Goal: Task Accomplishment & Management: Use online tool/utility

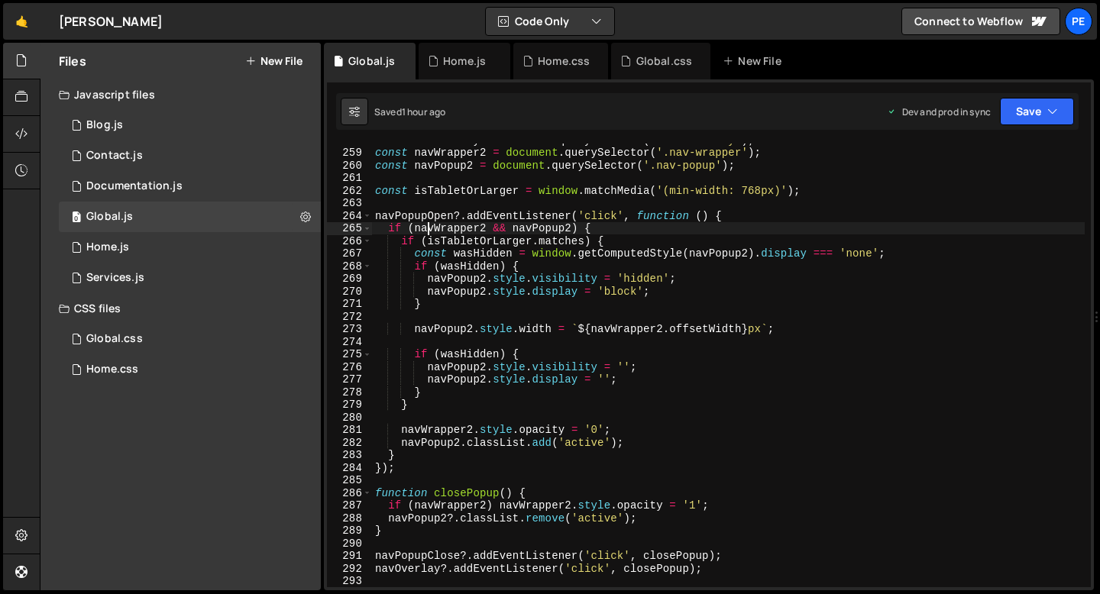
click at [430, 222] on div "const navOverlay = document . querySelector ( '.nav-overlay' ) ; const navWrapp…" at bounding box center [728, 368] width 712 height 469
type textarea "if (navWrapper2 && navPopup2) {"
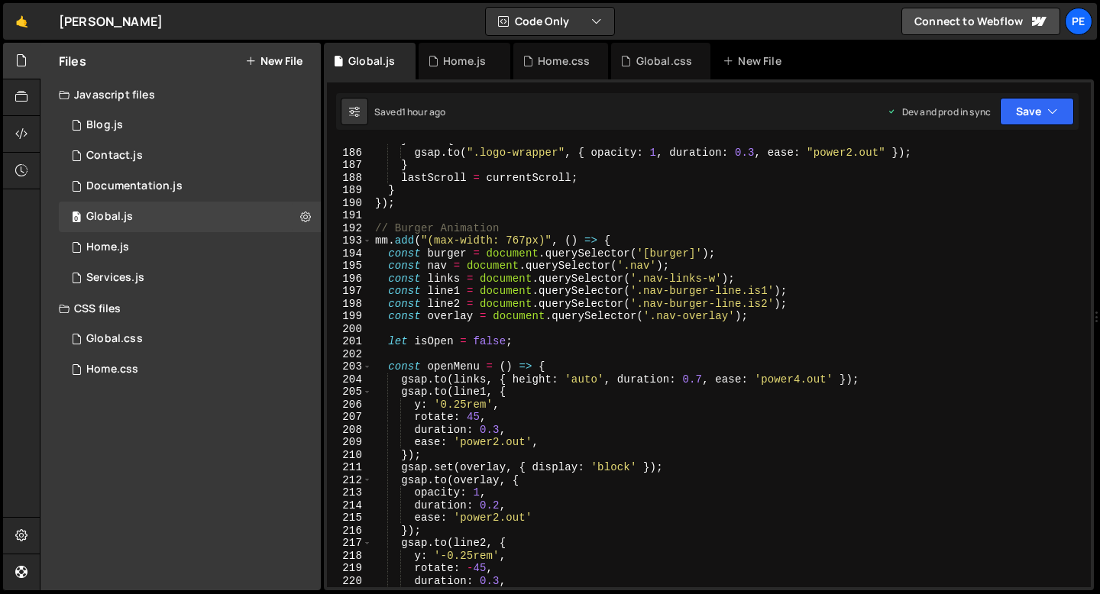
scroll to position [2327, 0]
click at [452, 75] on div "Home.js" at bounding box center [464, 61] width 92 height 37
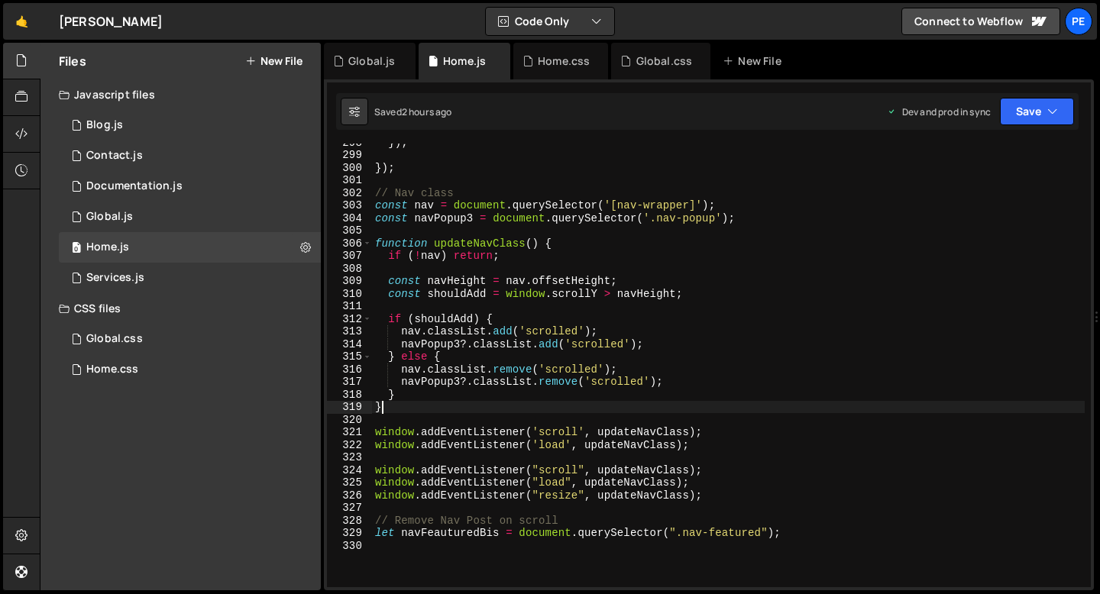
click at [426, 401] on div "}) ; }) ; // Nav class const nav = document . querySelector ( '[nav-wrapper]' )…" at bounding box center [728, 370] width 712 height 469
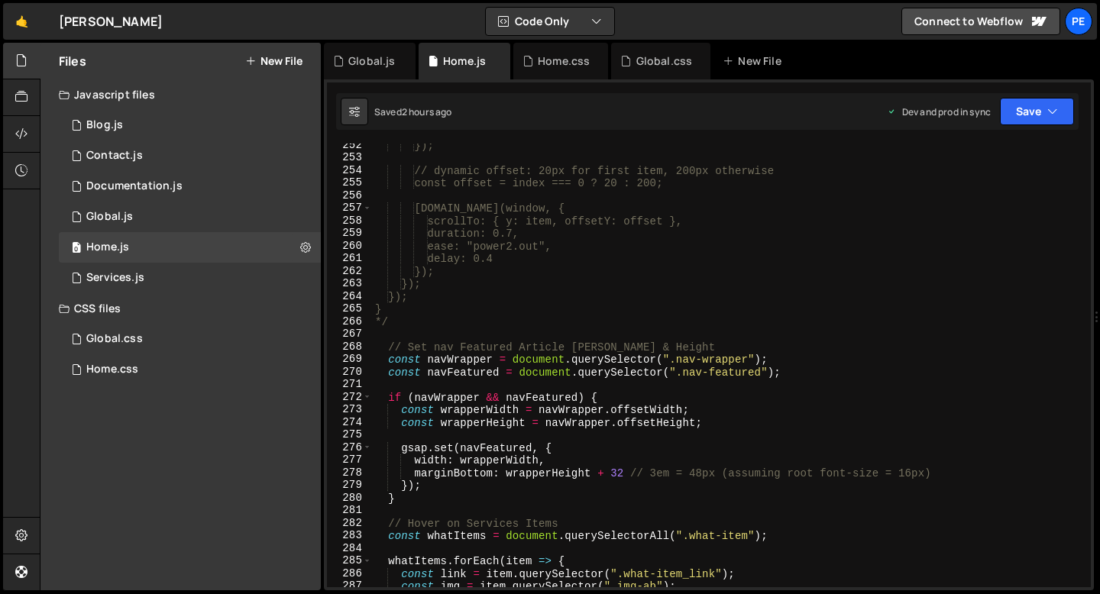
scroll to position [3167, 0]
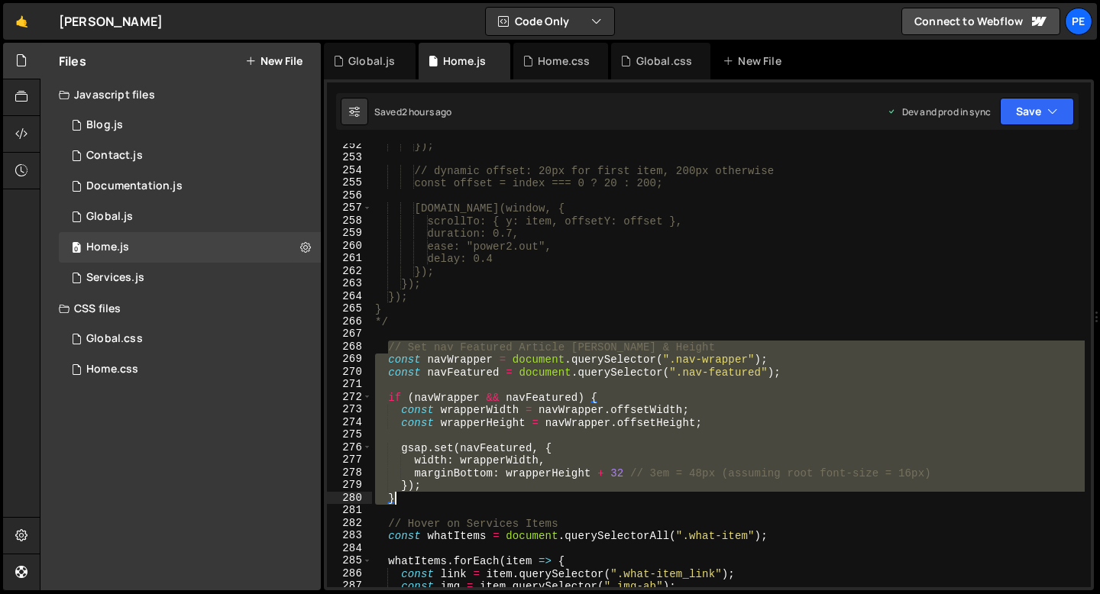
drag, startPoint x: 389, startPoint y: 346, endPoint x: 438, endPoint y: 494, distance: 156.0
click at [438, 494] on div "}); // dynamic offset: 20px for first item, 200px otherwise const offset = inde…" at bounding box center [728, 373] width 712 height 469
type textarea "}); }"
paste textarea
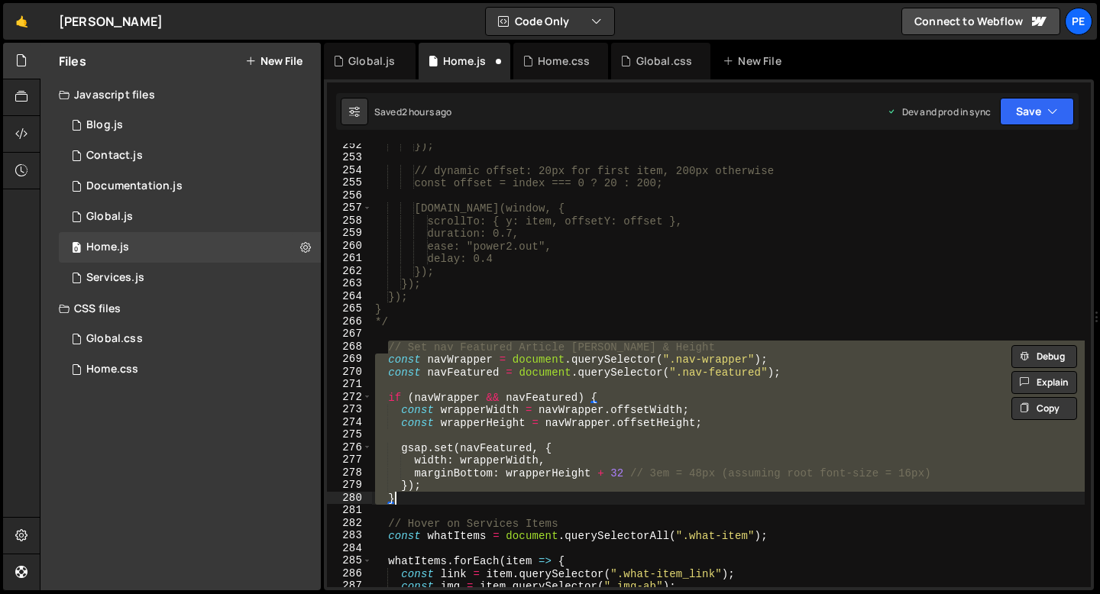
click at [391, 361] on div "}); // dynamic offset: 20px for first item, 200px otherwise const offset = inde…" at bounding box center [728, 366] width 712 height 444
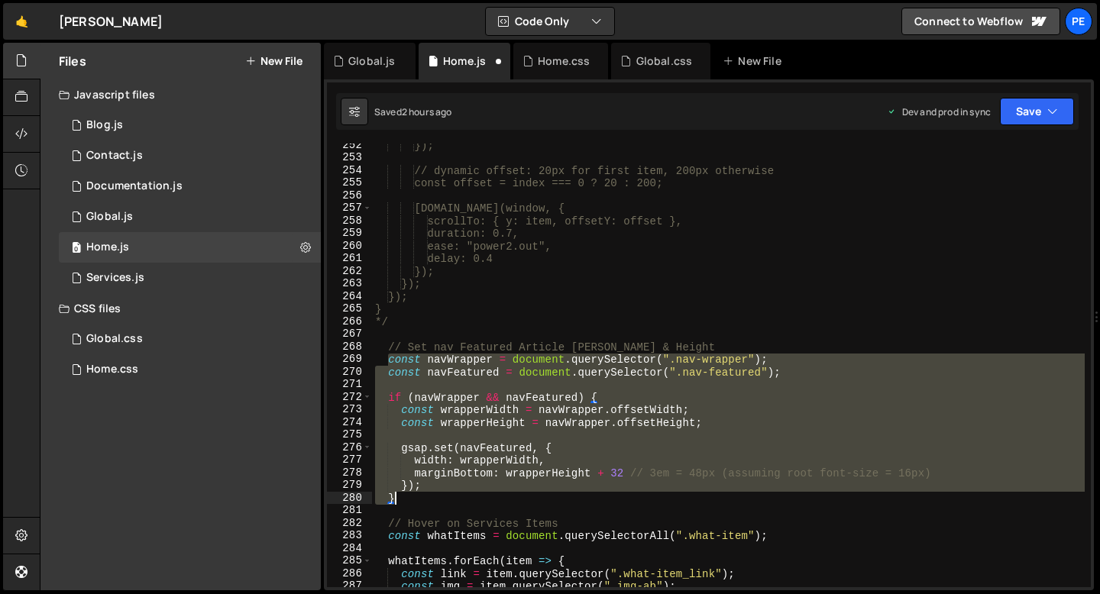
drag, startPoint x: 391, startPoint y: 361, endPoint x: 431, endPoint y: 501, distance: 145.3
click at [431, 501] on div "}); // dynamic offset: 20px for first item, 200px otherwise const offset = inde…" at bounding box center [728, 373] width 712 height 469
type textarea "}); }"
paste textarea
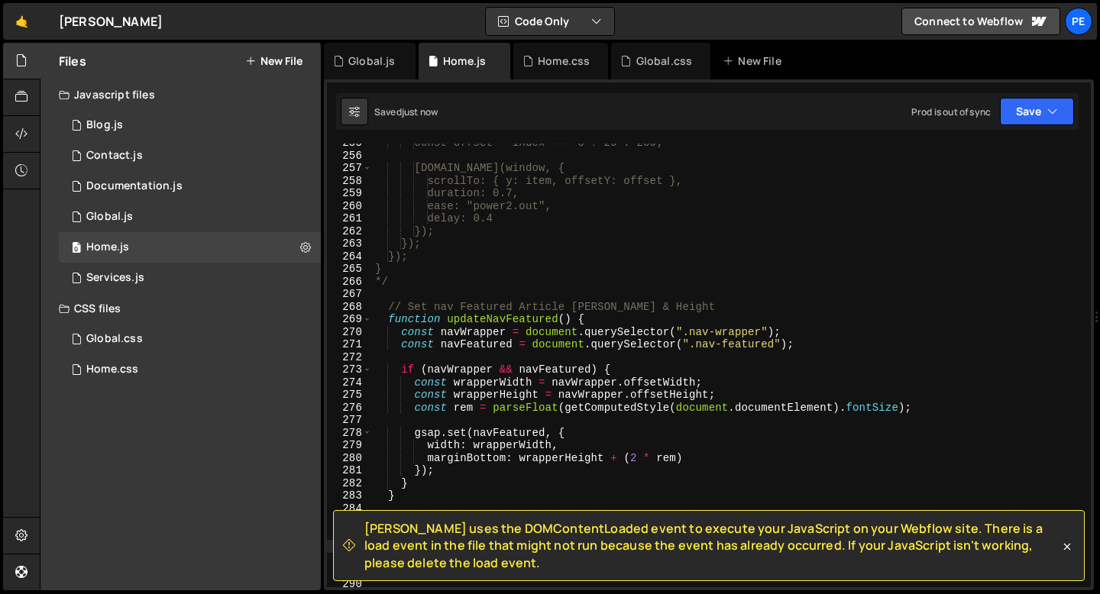
scroll to position [3293, 0]
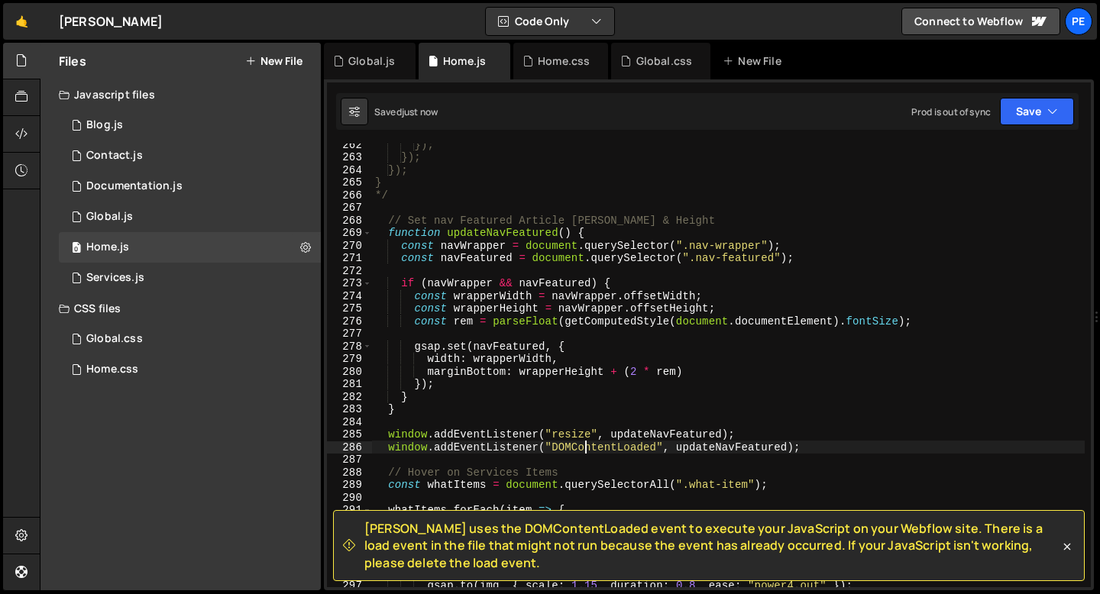
click at [583, 449] on div "}); }); }); } */ // Set nav Featured Article Width & Height function updateNavF…" at bounding box center [728, 372] width 712 height 469
type textarea "window.addEventListener("DOMContentLoaded", updateNavFeatured);"
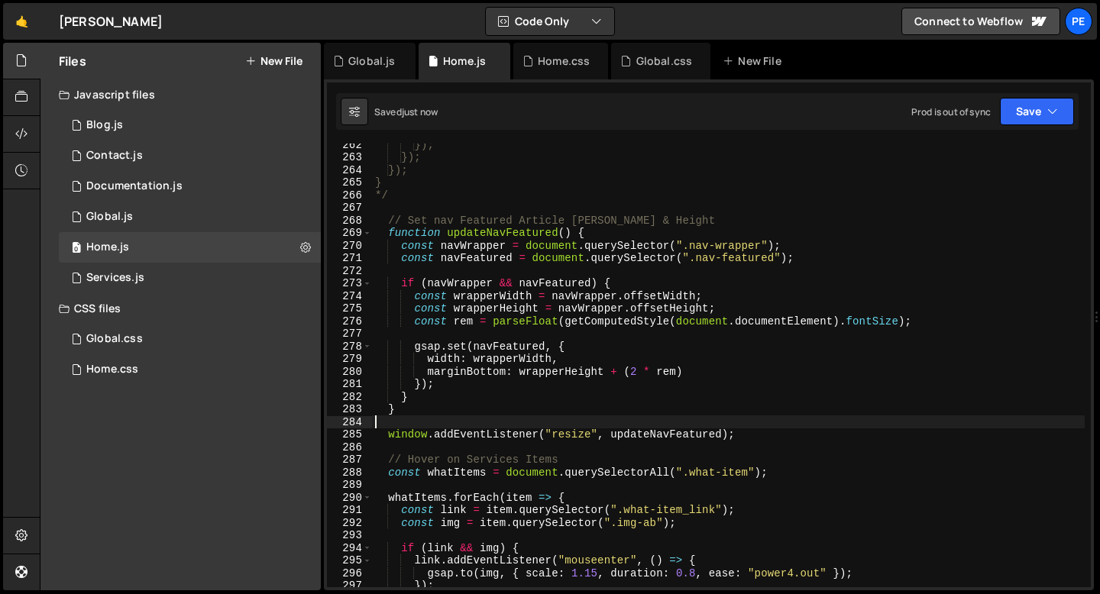
click at [402, 416] on div "}); }); }); } */ // Set nav Featured Article Width & Height function updateNavF…" at bounding box center [728, 372] width 712 height 469
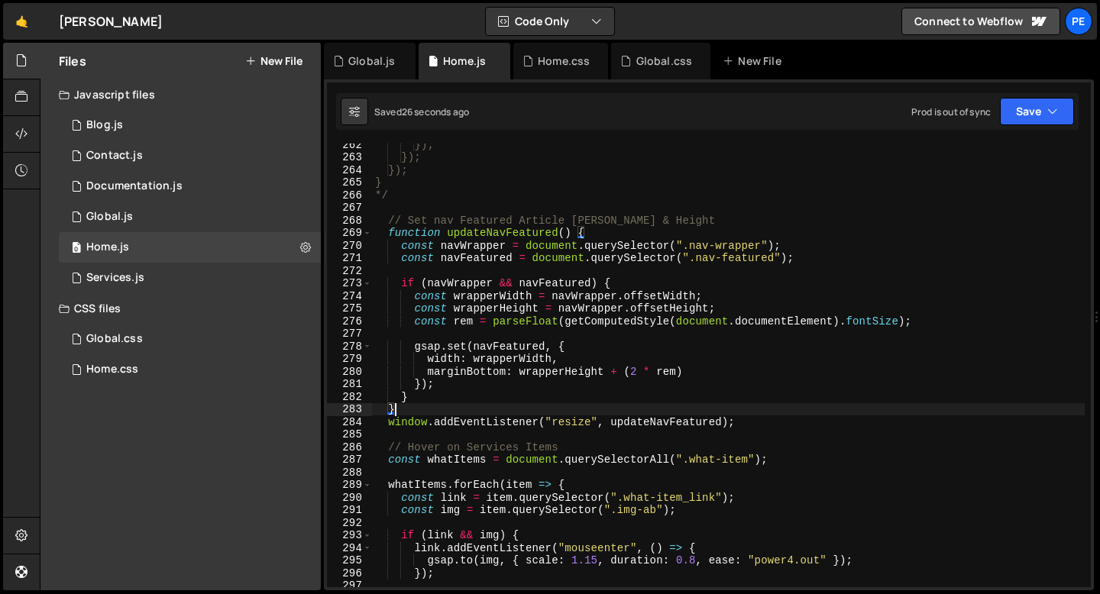
click at [736, 420] on div "}); }); }); } */ // Set nav Featured Article Width & Height function updateNavF…" at bounding box center [728, 372] width 712 height 469
type textarea "window.addEventListener("resize", updateNavFeatured);"
click at [489, 274] on div "}); }); }); } */ // Set nav Featured Article Width & Height function updateNavF…" at bounding box center [728, 372] width 712 height 469
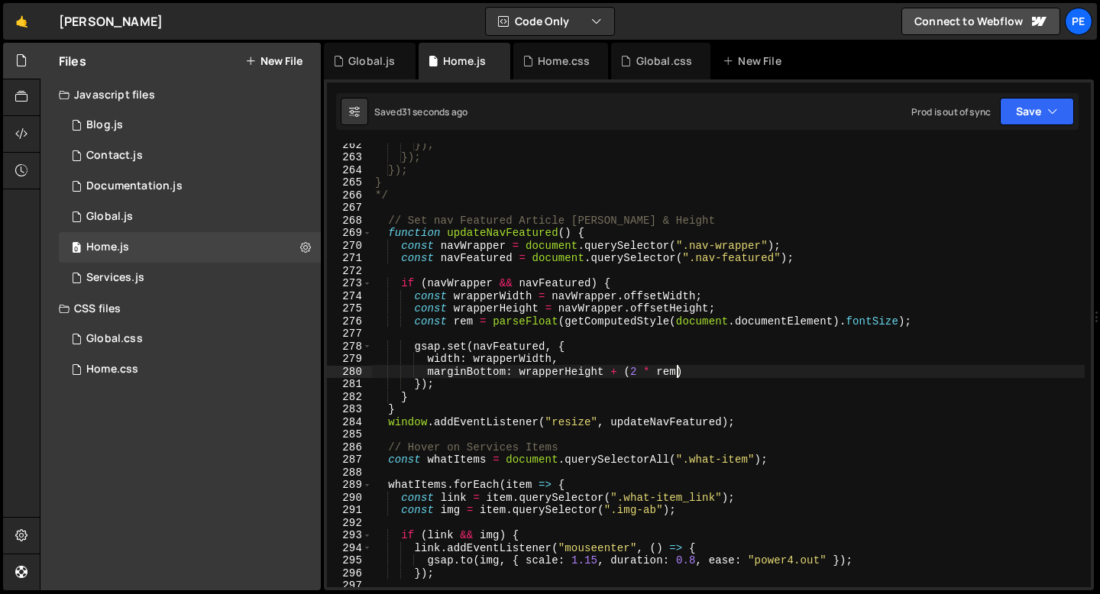
click at [678, 368] on div "}); }); }); } */ // Set nav Featured Article Width & Height function updateNavF…" at bounding box center [728, 372] width 712 height 469
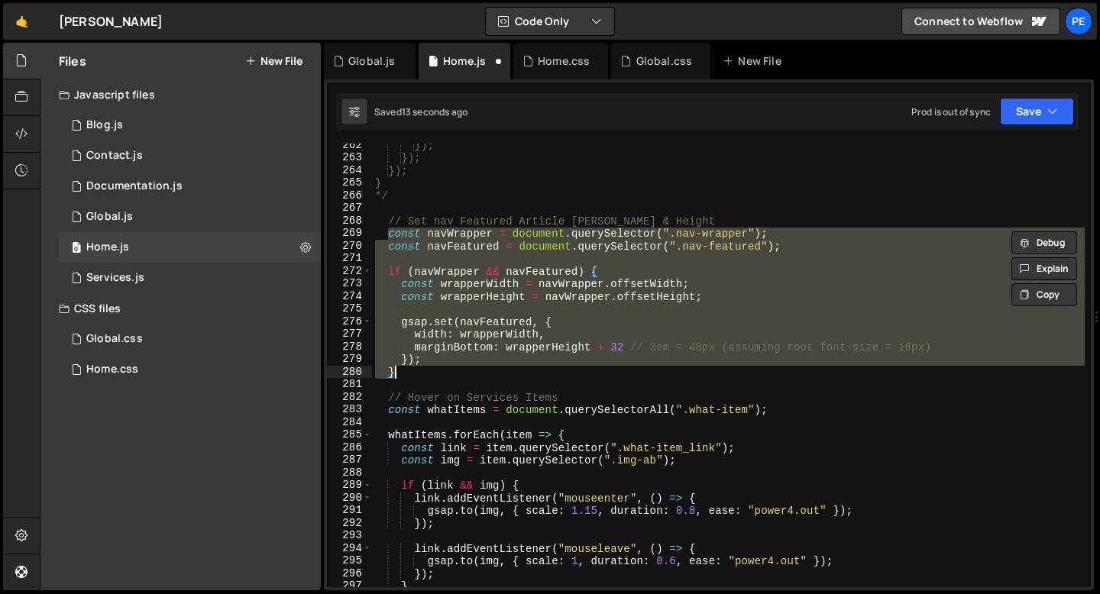
click at [524, 361] on div "}); }); }); } */ // Set nav Featured Article Width & Height const navWrapper = …" at bounding box center [728, 366] width 712 height 444
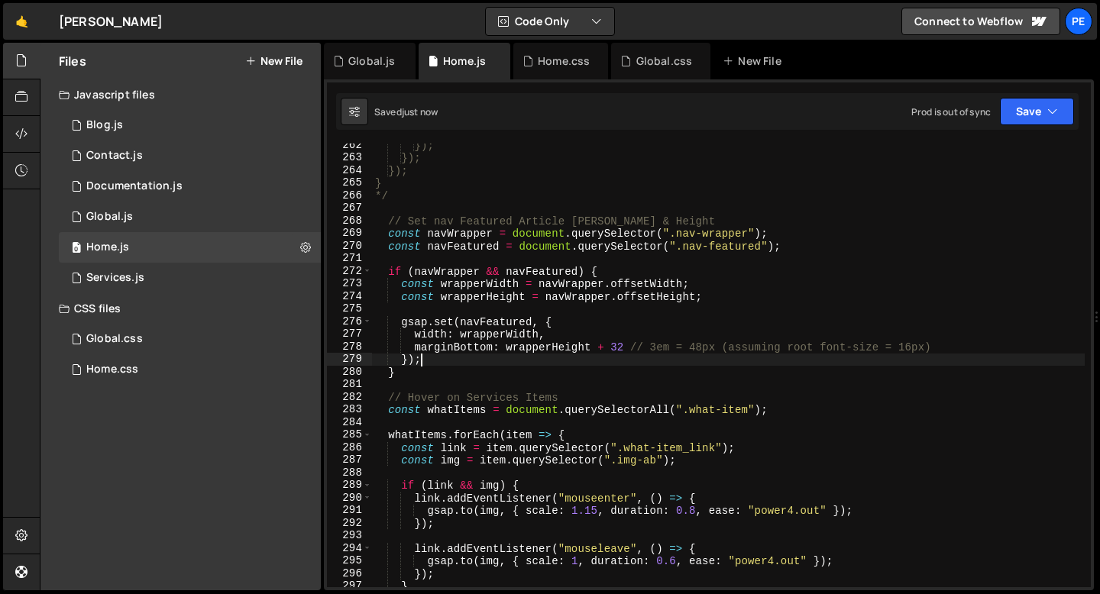
click at [417, 373] on div "}); }); }); } */ // Set nav Featured Article Width & Height const navWrapper = …" at bounding box center [728, 373] width 712 height 469
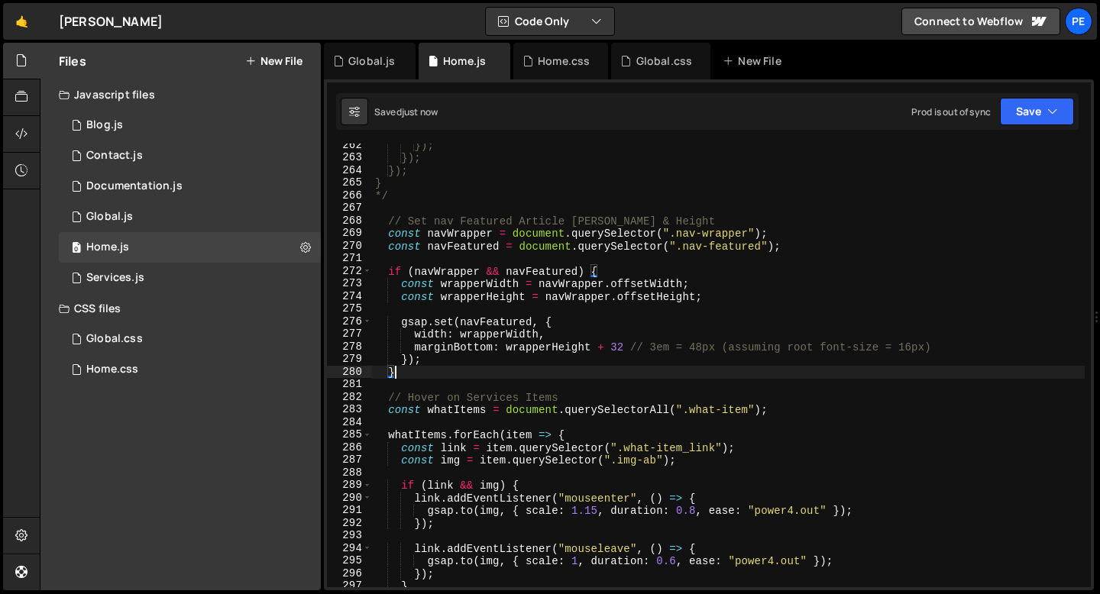
click at [408, 372] on div "}); }); }); } */ // Set nav Featured Article Width & Height const navWrapper = …" at bounding box center [728, 373] width 712 height 469
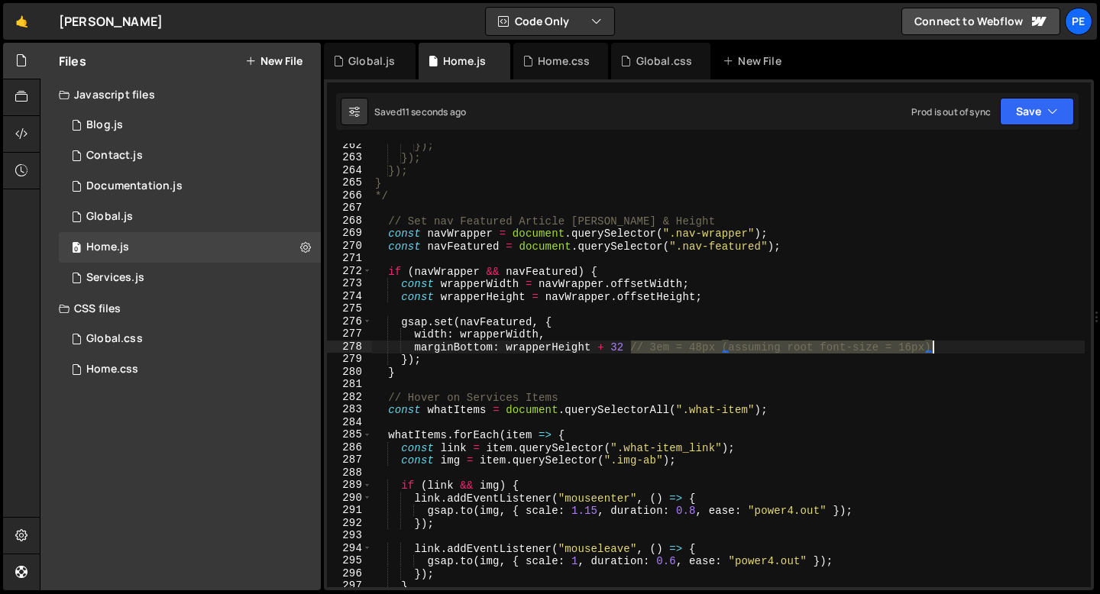
drag, startPoint x: 633, startPoint y: 350, endPoint x: 944, endPoint y: 350, distance: 310.8
click at [944, 350] on div "}); }); }); } */ // Set nav Featured Article Width & Height const navWrapper = …" at bounding box center [728, 373] width 712 height 469
click at [422, 367] on div "}); }); }); } */ // Set nav Featured Article Width & Height const navWrapper = …" at bounding box center [728, 373] width 712 height 469
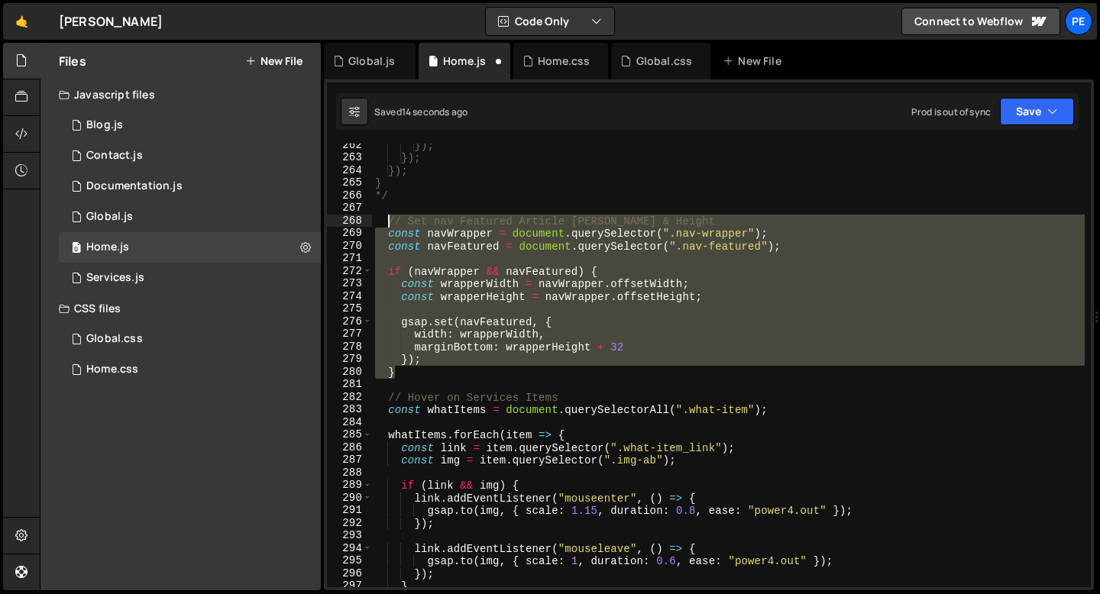
drag, startPoint x: 405, startPoint y: 373, endPoint x: 389, endPoint y: 221, distance: 152.9
click at [389, 221] on div "}); }); }); } */ // Set nav Featured Article Width & Height const navWrapper = …" at bounding box center [728, 373] width 712 height 469
click at [391, 234] on div "}); }); }); } */ // Set nav Featured Article Width & Height const navWrapper = …" at bounding box center [728, 366] width 712 height 444
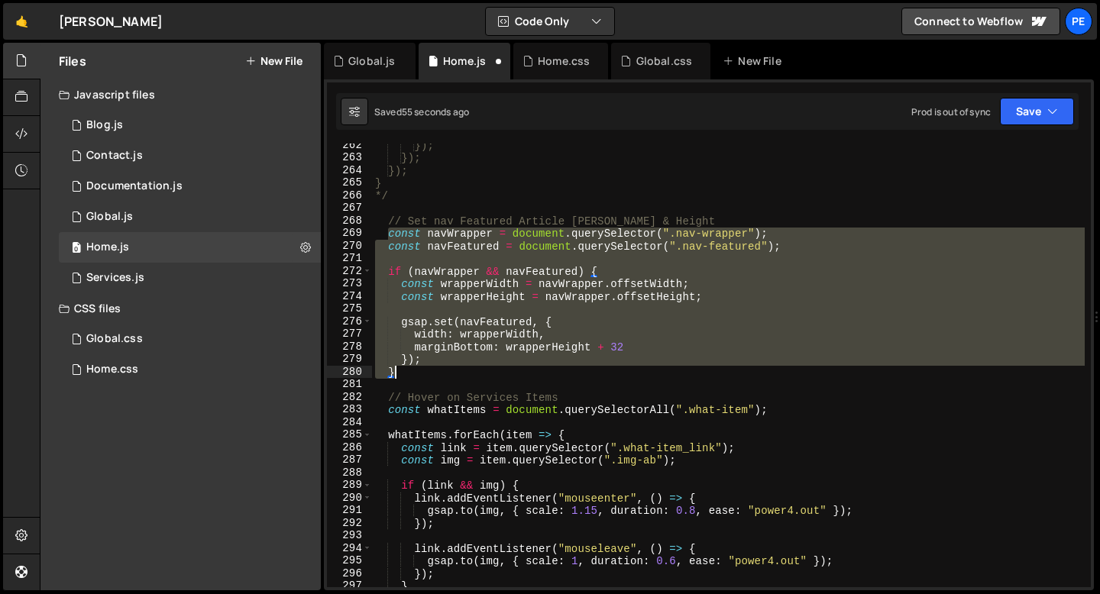
drag, startPoint x: 390, startPoint y: 233, endPoint x: 415, endPoint y: 370, distance: 139.7
click at [415, 372] on div "}); }); }); } */ // Set nav Featured Article Width & Height const navWrapper = …" at bounding box center [728, 373] width 712 height 469
paste textarea "window.addEventListener("resize", updateNavFeatured);"
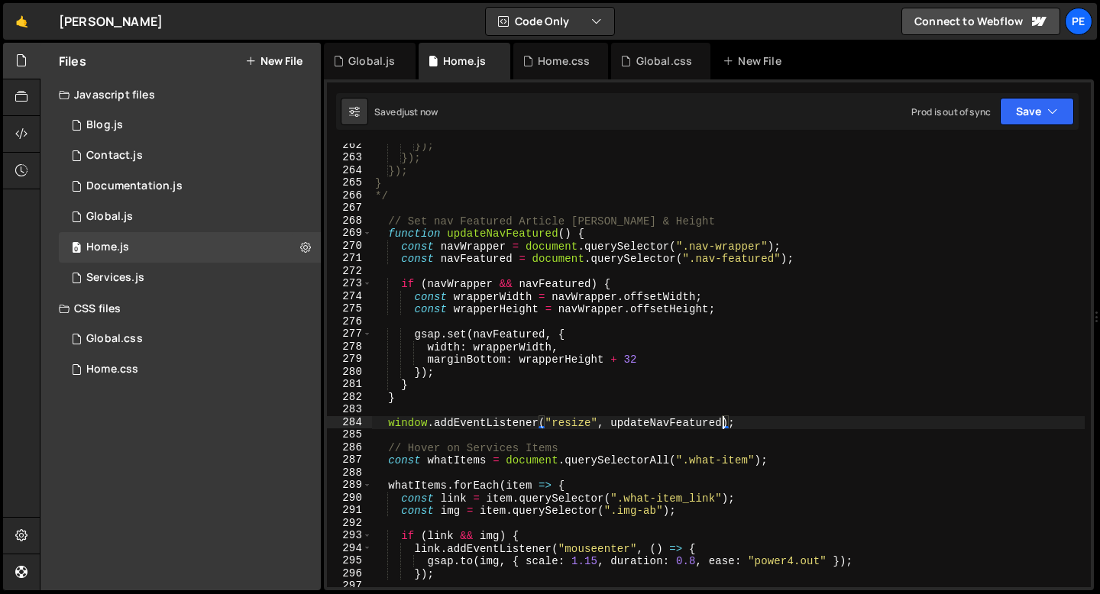
click at [439, 398] on div "}); }); }); } */ // Set nav Featured Article Width & Height function updateNavF…" at bounding box center [728, 373] width 712 height 469
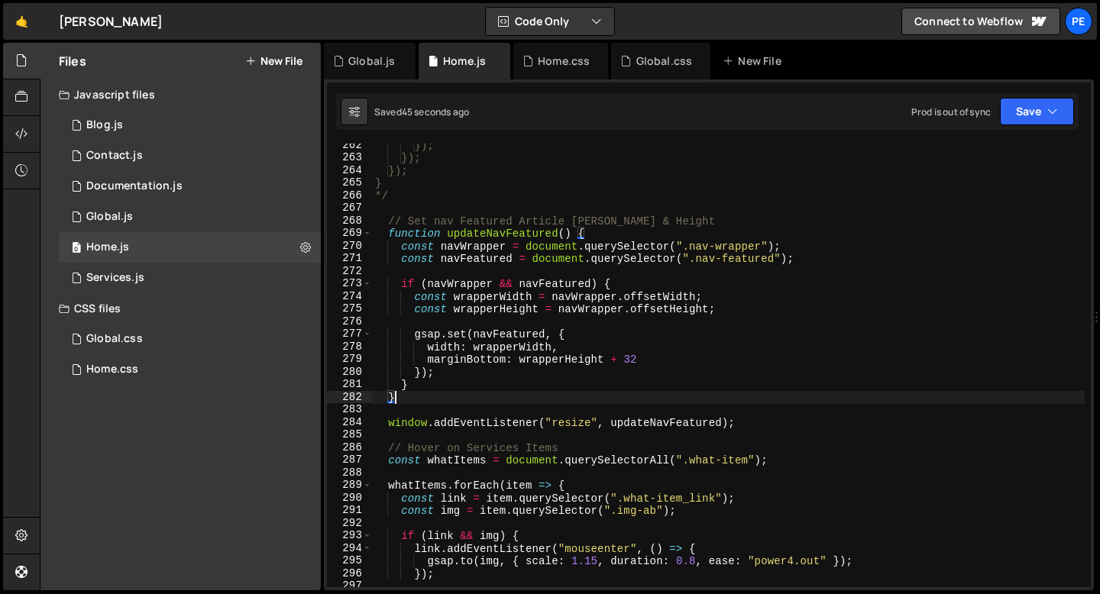
click at [528, 422] on div "}); }); }); } */ // Set nav Featured Article Width & Height function updateNavF…" at bounding box center [728, 373] width 712 height 469
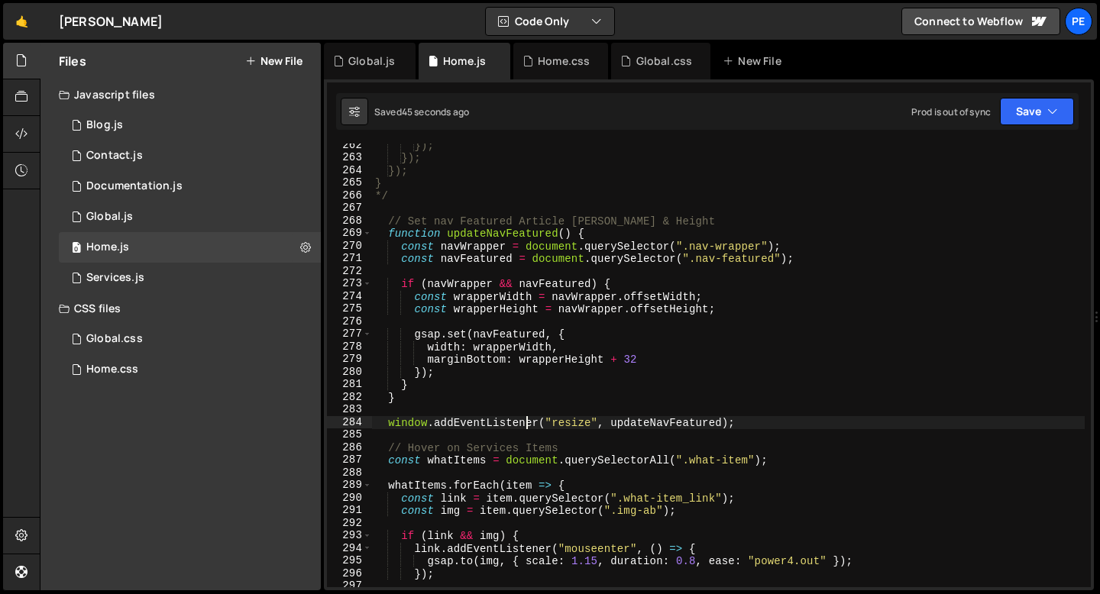
click at [528, 422] on div "}); }); }); } */ // Set nav Featured Article Width & Height function updateNavF…" at bounding box center [728, 373] width 712 height 469
type textarea "window.addEventListener("resize", updateNavFeatured);"
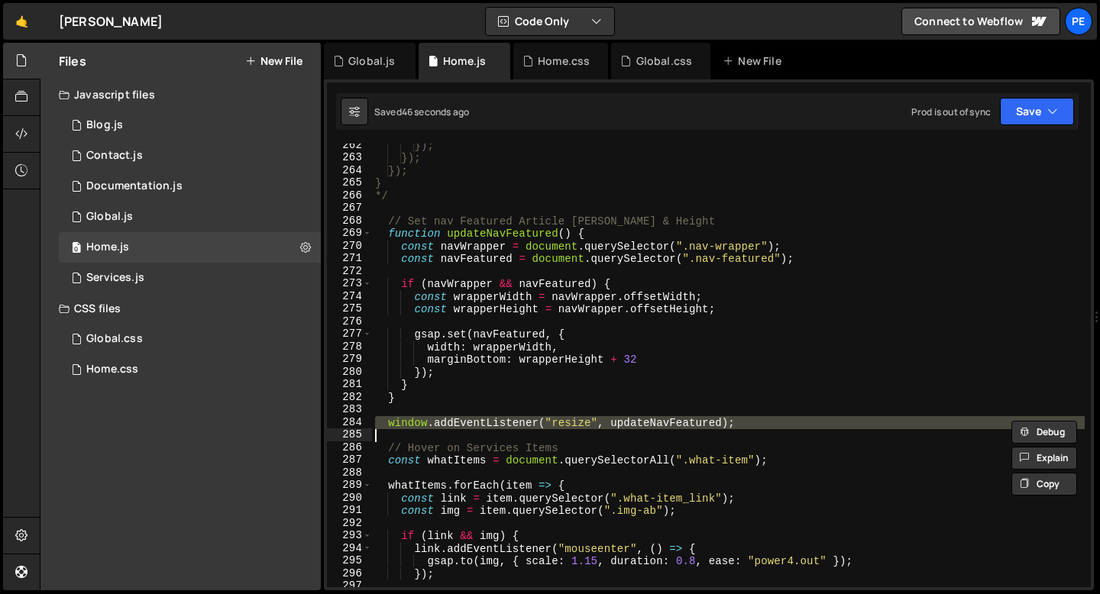
scroll to position [0, 0]
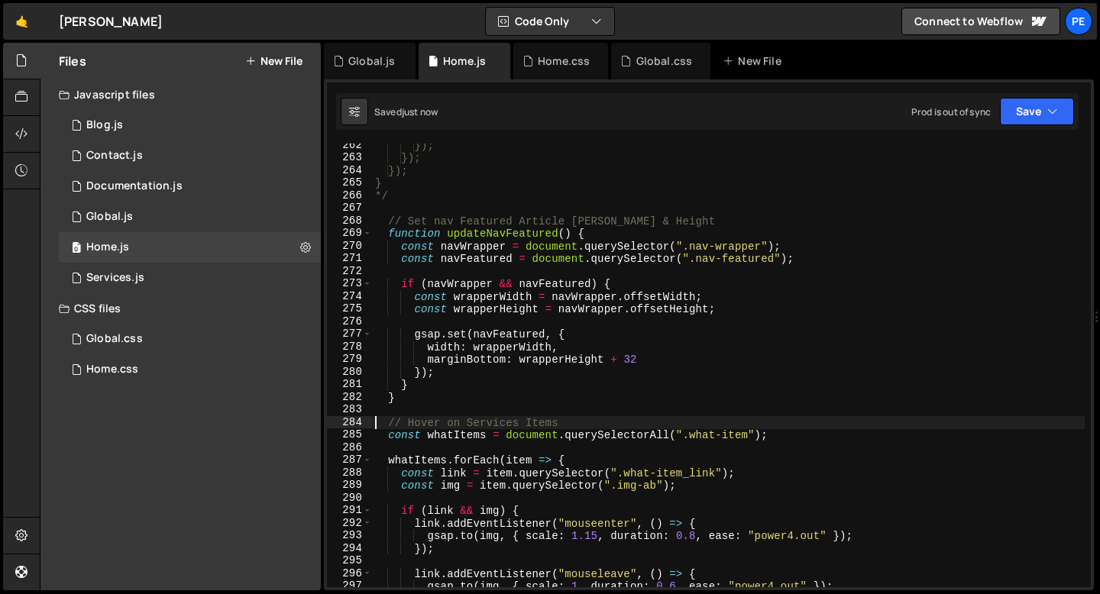
click at [409, 397] on div "}); }); }); } */ // Set nav Featured Article Width & Height function updateNavF…" at bounding box center [728, 373] width 712 height 469
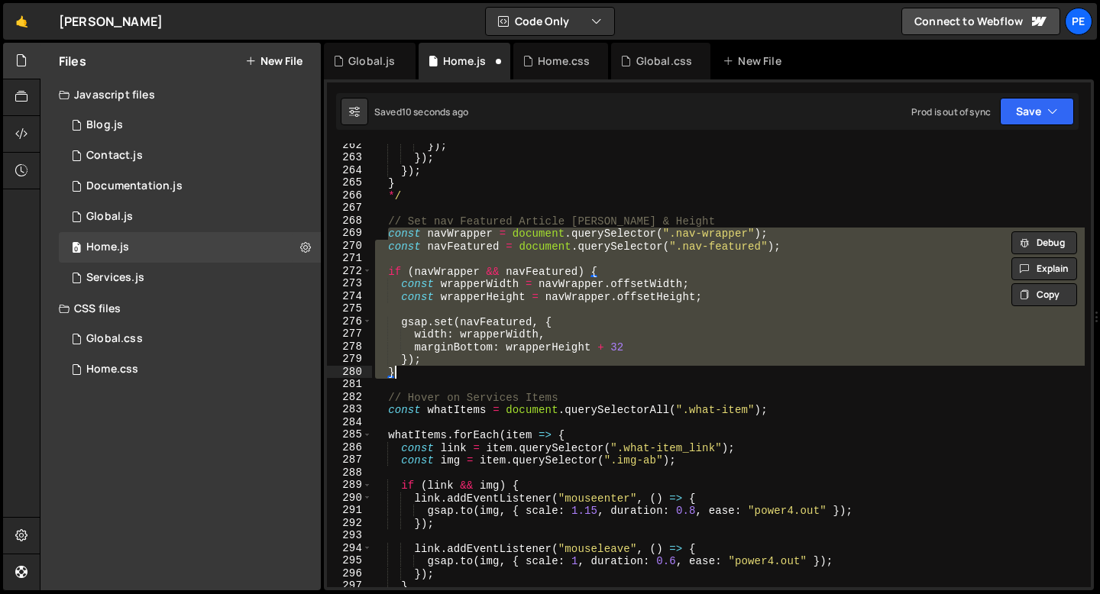
scroll to position [3293, 0]
drag, startPoint x: 409, startPoint y: 373, endPoint x: 388, endPoint y: 233, distance: 142.1
click at [388, 234] on div "}); }); }); } */ // Set nav Featured Article Width & Height const navWrapper = …" at bounding box center [728, 373] width 712 height 469
paste textarea "window.addEventListener("resize", updateNavFeatured"
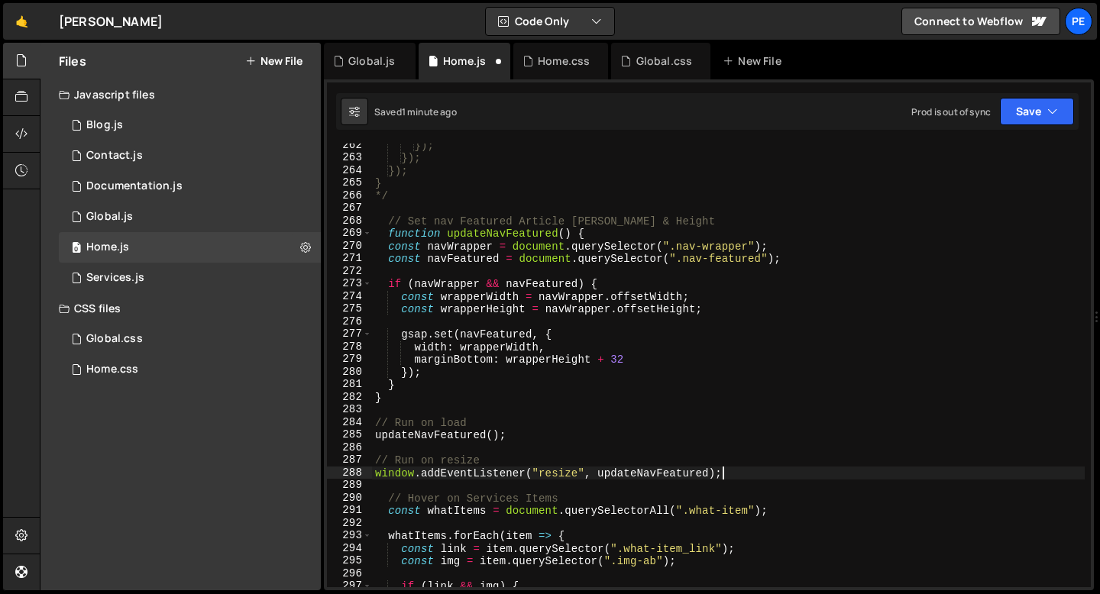
type textarea "window.addEventListener("resize", updateNavFeatured);"
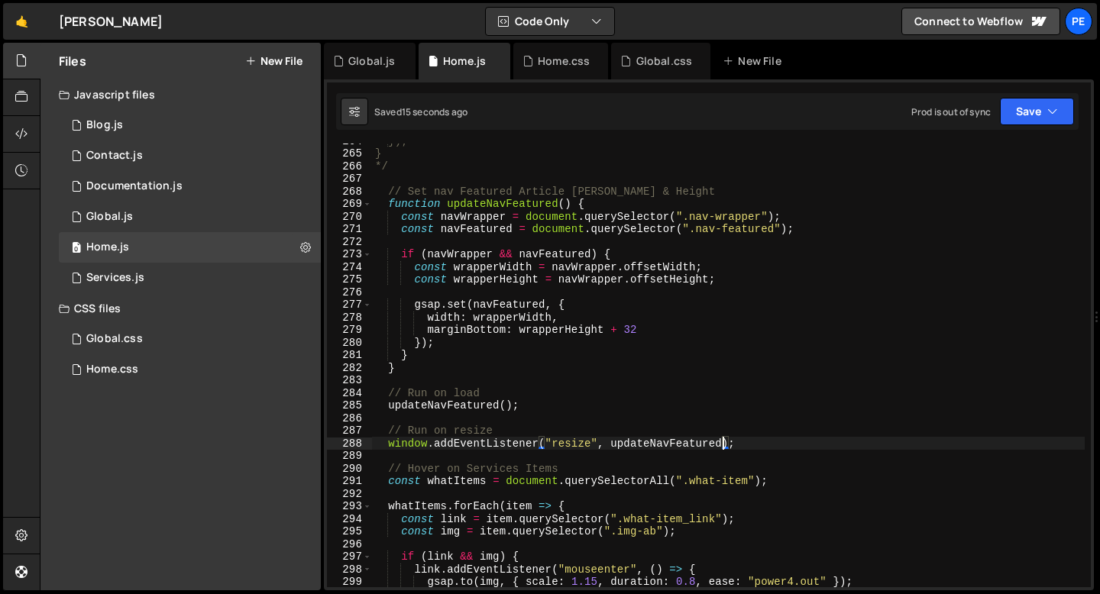
scroll to position [3327, 0]
